Goal: Task Accomplishment & Management: Complete application form

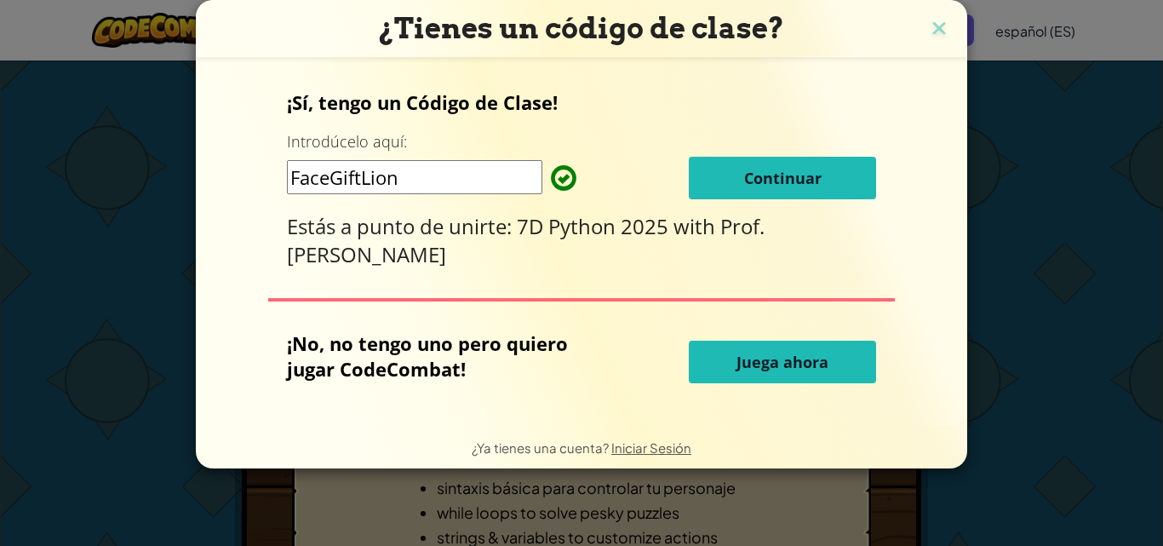
click at [814, 163] on button "Continuar" at bounding box center [782, 178] width 187 height 43
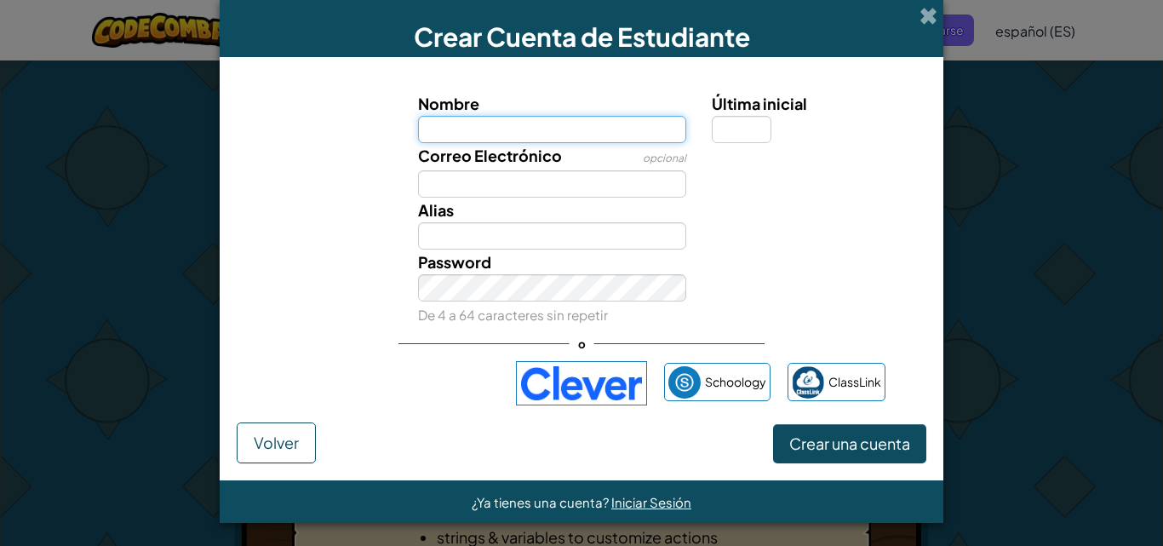
click at [608, 127] on input "Nombre" at bounding box center [552, 129] width 269 height 27
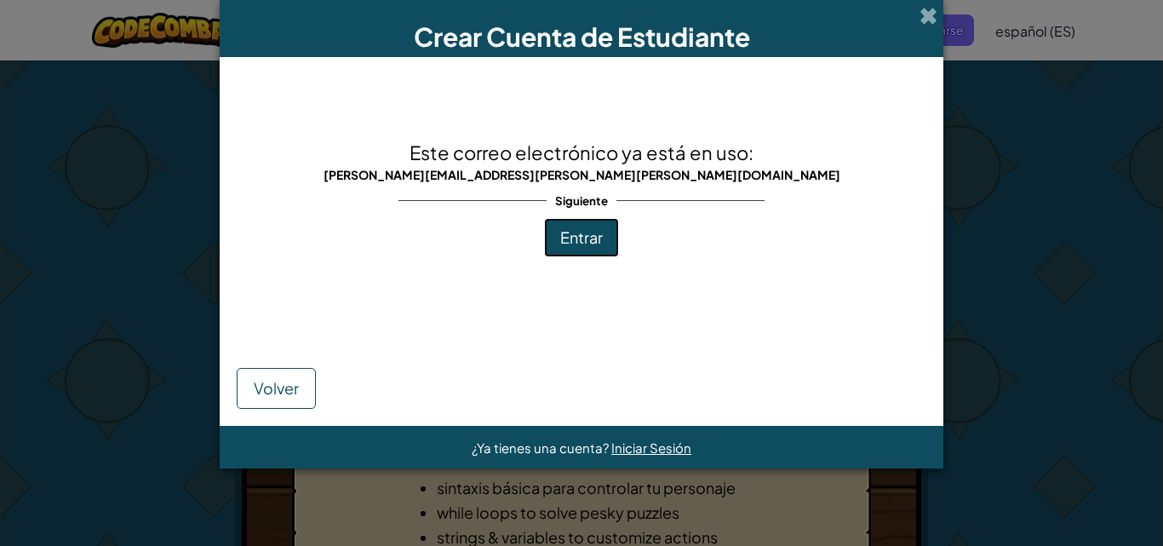
click at [593, 239] on span "Entrar" at bounding box center [581, 237] width 43 height 20
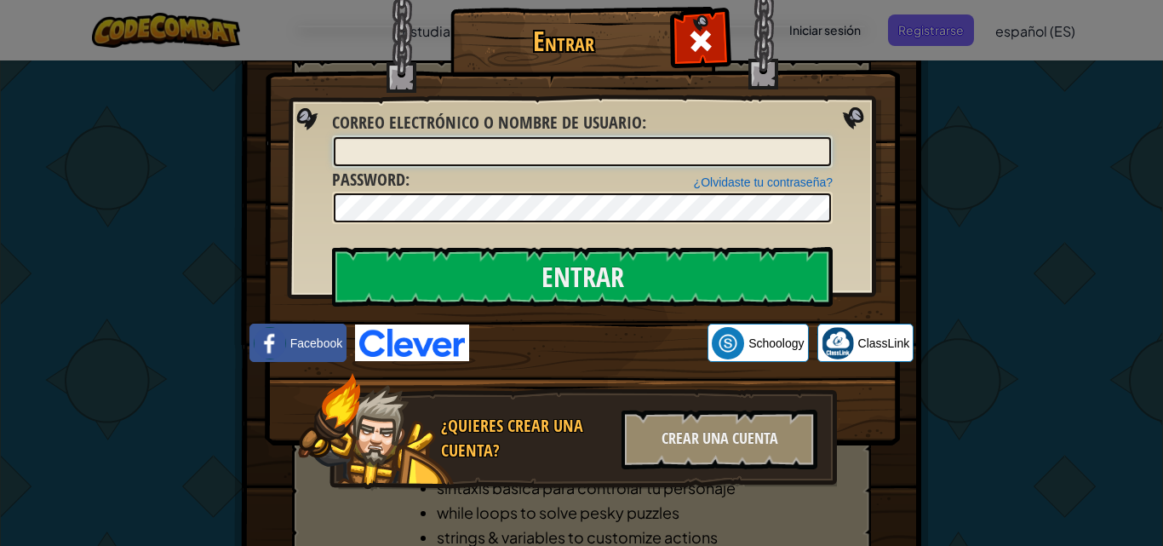
click at [645, 138] on input "Correo electrónico o nombre de usuario :" at bounding box center [582, 151] width 497 height 29
click at [658, 211] on form "Correo electrónico o nombre de usuario : ¿Olvidaste tu contraseña? Password : […" at bounding box center [582, 167] width 501 height 113
